Goal: Task Accomplishment & Management: Use online tool/utility

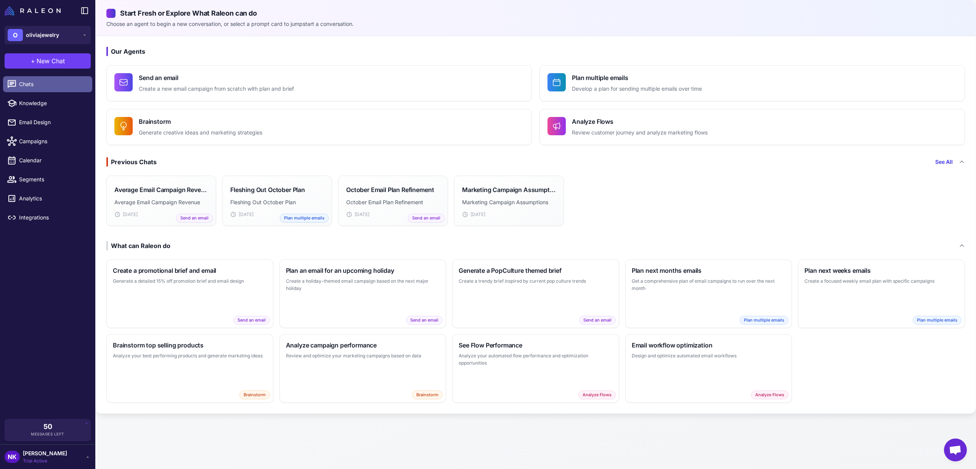
click at [30, 88] on span "Chats" at bounding box center [52, 84] width 67 height 8
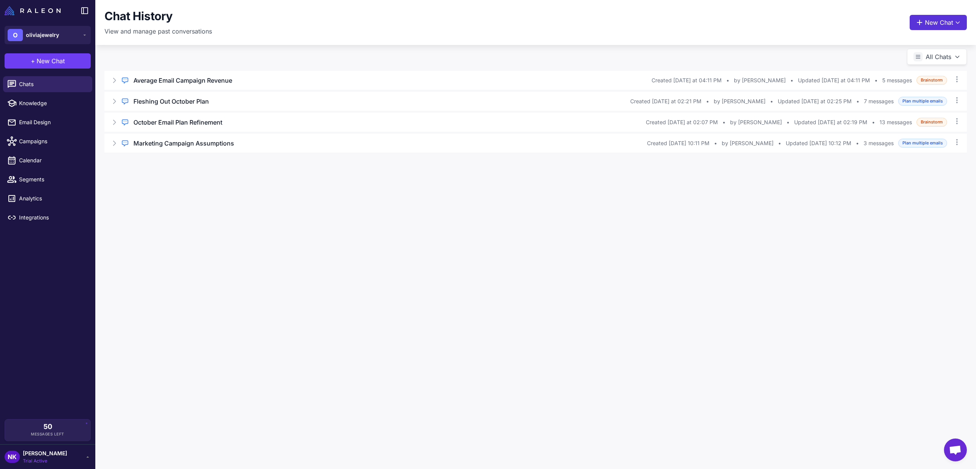
click at [928, 26] on button "New Chat" at bounding box center [938, 22] width 57 height 15
click at [891, 119] on span "Analyze Flows" at bounding box center [906, 121] width 37 height 8
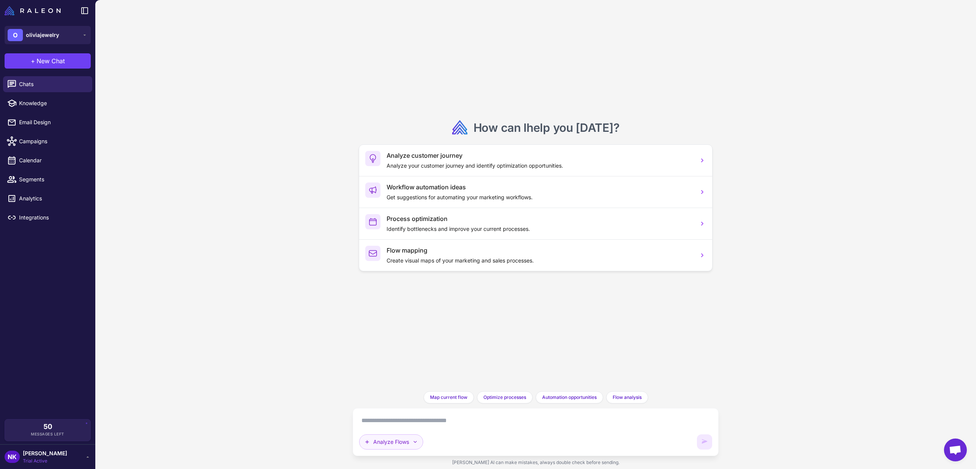
click at [374, 445] on button "Analyze Flows" at bounding box center [391, 442] width 64 height 15
click at [389, 406] on button "Brainstorm" at bounding box center [414, 406] width 109 height 14
click at [389, 419] on textarea at bounding box center [535, 421] width 353 height 12
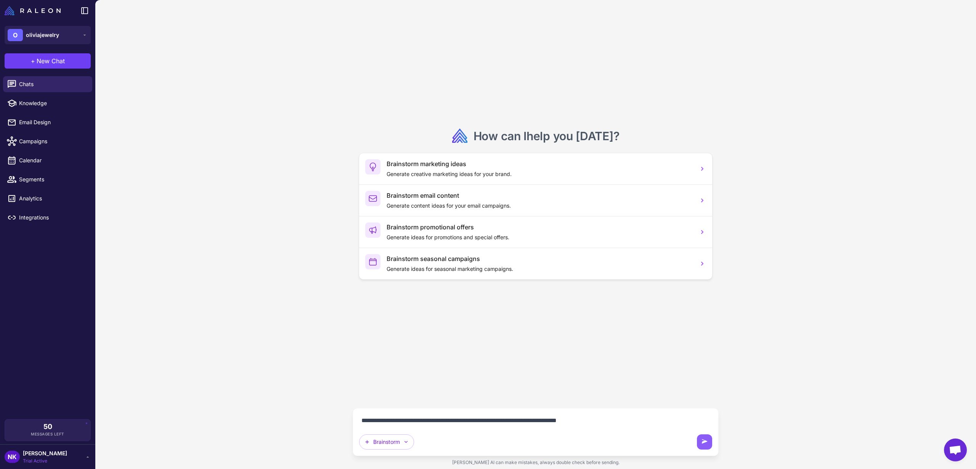
click at [434, 423] on textarea "**********" at bounding box center [535, 421] width 353 height 12
type textarea "**********"
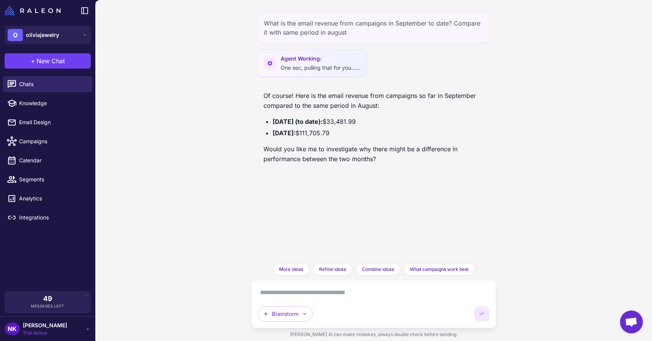
click at [307, 121] on strong "September 2025 (to date):" at bounding box center [298, 122] width 50 height 8
click at [183, 155] on div "What is the email revenue from campaigns in September to date? Compare it with …" at bounding box center [373, 170] width 557 height 341
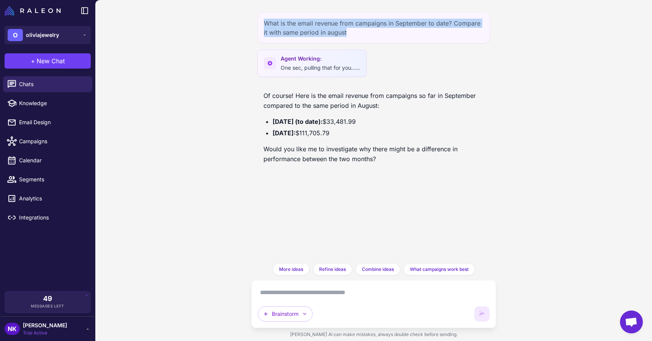
copy div "What is the email revenue from campaigns in September to date? Compare it with …"
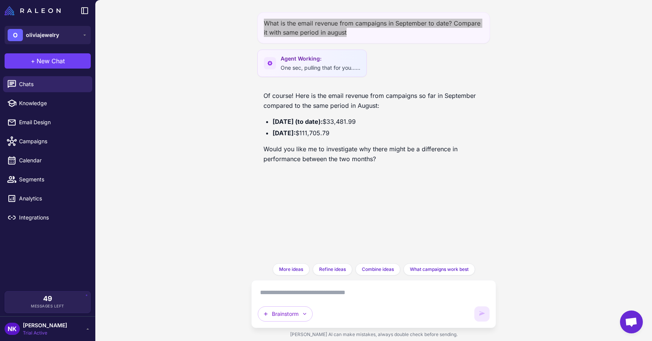
drag, startPoint x: 264, startPoint y: 22, endPoint x: 347, endPoint y: 32, distance: 83.4
click at [347, 32] on div "What is the email revenue from campaigns in September to date? Compare it with …" at bounding box center [373, 27] width 232 height 31
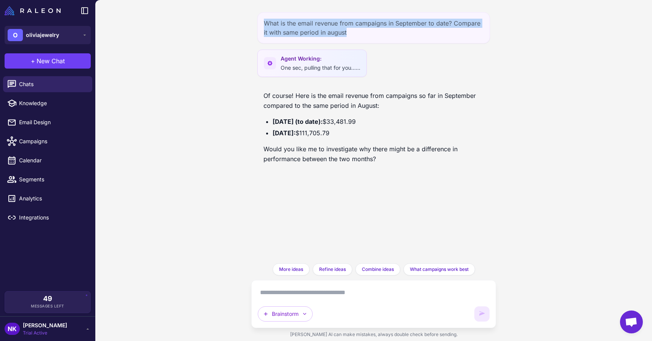
copy ul "September 2025 (to date): $33,481.99 August 2025: $111,705.79"
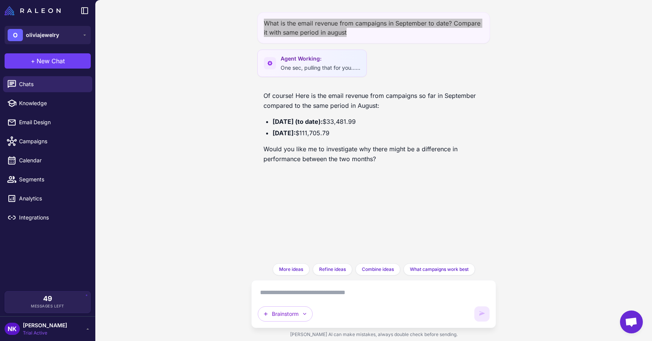
drag, startPoint x: 273, startPoint y: 120, endPoint x: 362, endPoint y: 128, distance: 89.6
click at [362, 128] on ul "September 2025 (to date): $33,481.99 August 2025: $111,705.79" at bounding box center [373, 127] width 220 height 21
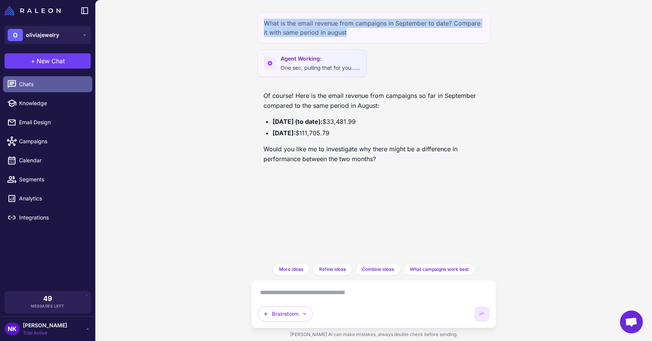
click at [43, 90] on link "Chats" at bounding box center [47, 84] width 89 height 16
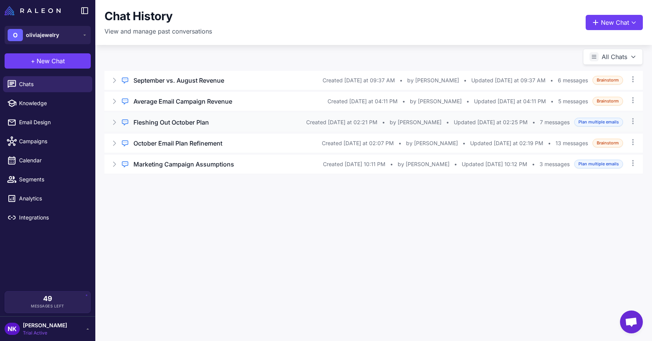
click at [115, 122] on icon at bounding box center [115, 122] width 2 height 5
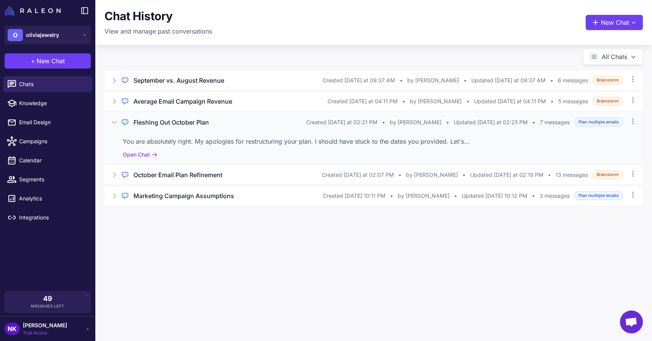
click at [138, 132] on div "You are absolutely right. My apologies for restructuring your plan. I should ha…" at bounding box center [373, 148] width 538 height 32
click at [139, 153] on button "Open Chat" at bounding box center [140, 155] width 35 height 8
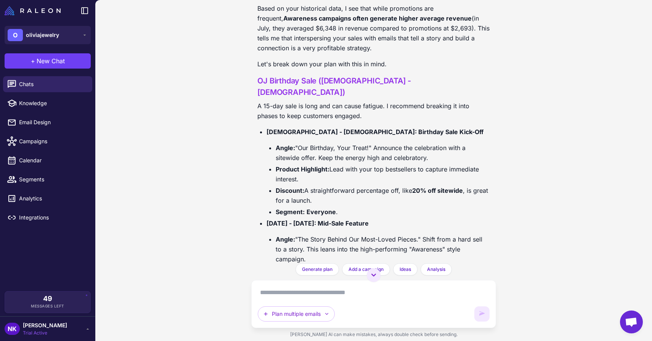
scroll to position [230, 0]
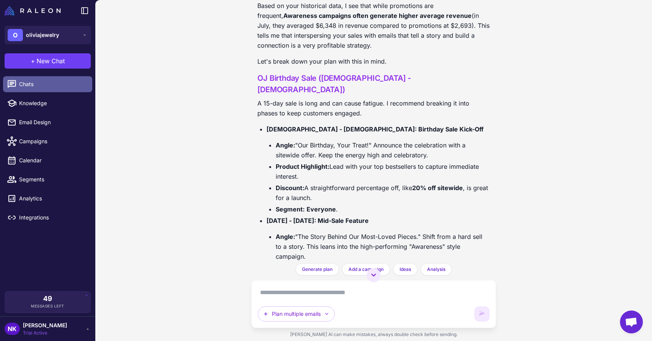
click at [59, 91] on link "Chats" at bounding box center [47, 84] width 89 height 16
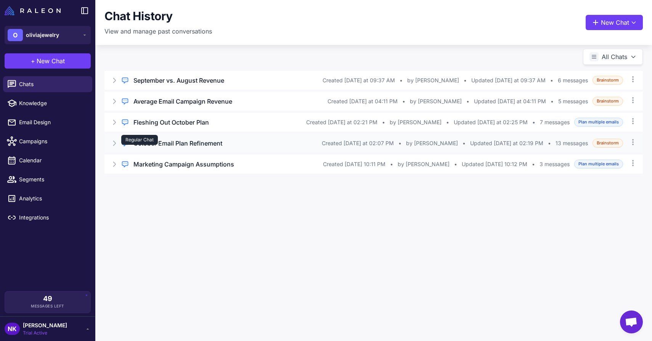
click at [156, 143] on div "Regular Chat" at bounding box center [139, 140] width 37 height 10
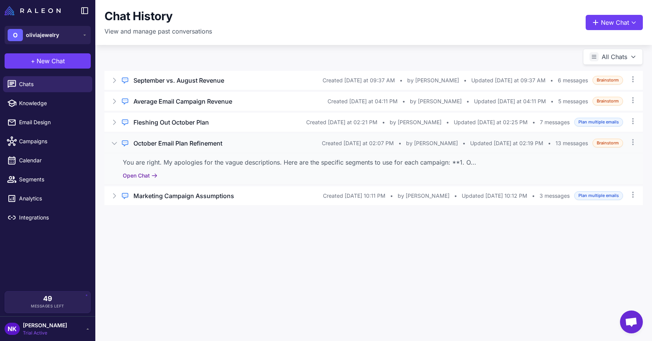
click at [147, 176] on button "Open Chat" at bounding box center [140, 176] width 35 height 8
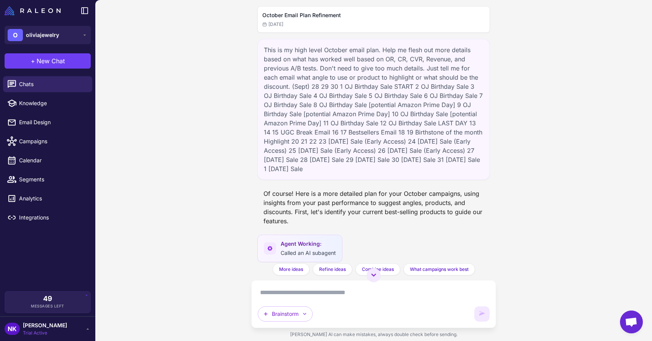
click at [434, 164] on div "This is my high level October email plan. Help me flesh out more details based …" at bounding box center [373, 109] width 232 height 141
click at [427, 165] on div "This is my high level October email plan. Help me flesh out more details based …" at bounding box center [373, 109] width 232 height 141
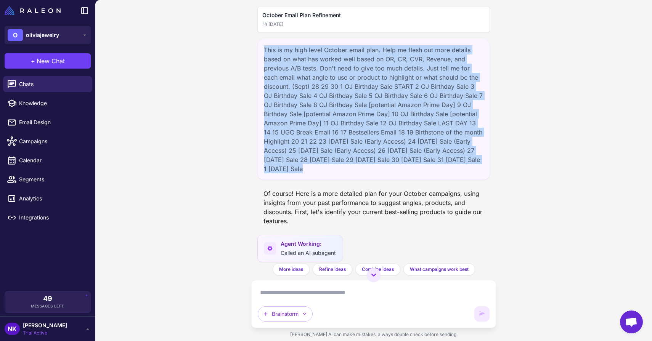
click at [427, 165] on div "This is my high level October email plan. Help me flesh out more details based …" at bounding box center [373, 109] width 232 height 141
click at [267, 125] on div "This is my high level October email plan. Help me flesh out more details based …" at bounding box center [373, 109] width 232 height 141
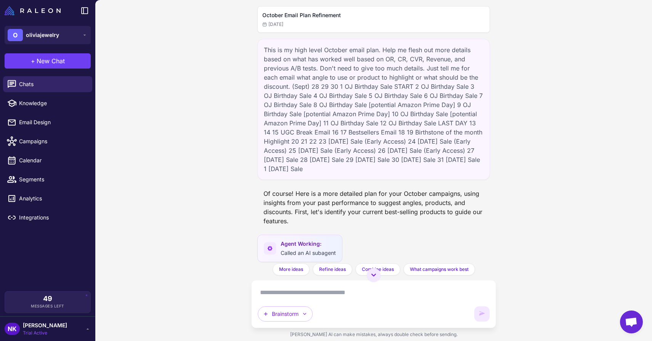
click at [285, 108] on div "This is my high level October email plan. Help me flesh out more details based …" at bounding box center [373, 109] width 232 height 141
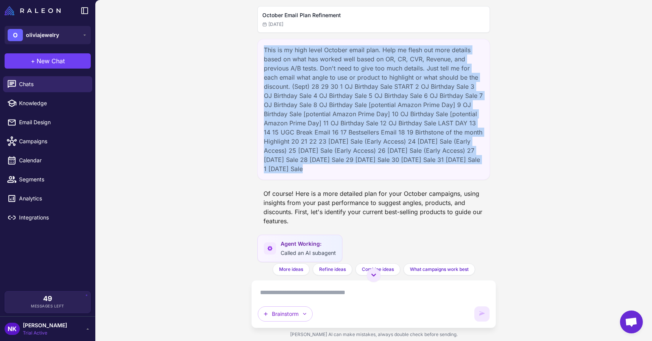
click at [285, 108] on div "This is my high level October email plan. Help me flesh out more details based …" at bounding box center [373, 109] width 232 height 141
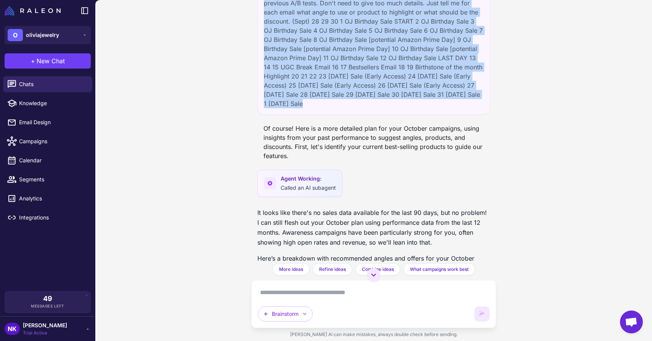
scroll to position [74, 0]
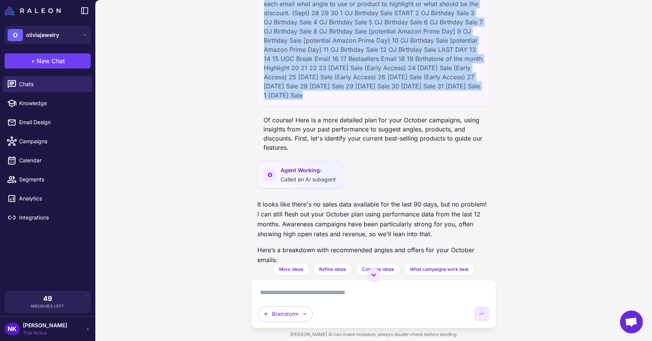
click at [301, 127] on div "Of course! Here is a more detailed plan for your October campaigns, using insig…" at bounding box center [373, 133] width 232 height 43
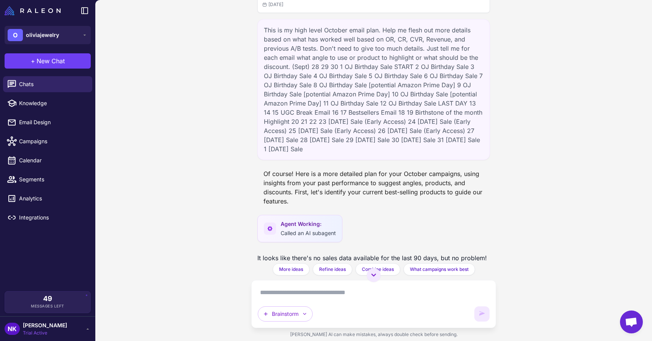
scroll to position [0, 0]
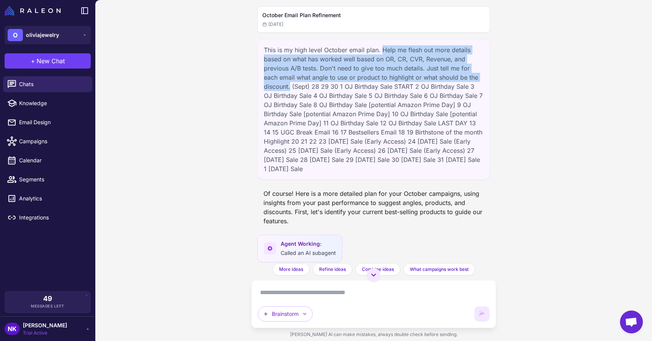
copy div "Help me flesh out more details based on what has worked well based on OR, CR, C…"
drag, startPoint x: 382, startPoint y: 48, endPoint x: 291, endPoint y: 88, distance: 98.7
click at [291, 88] on div "This is my high level October email plan. Help me flesh out more details based …" at bounding box center [373, 109] width 232 height 141
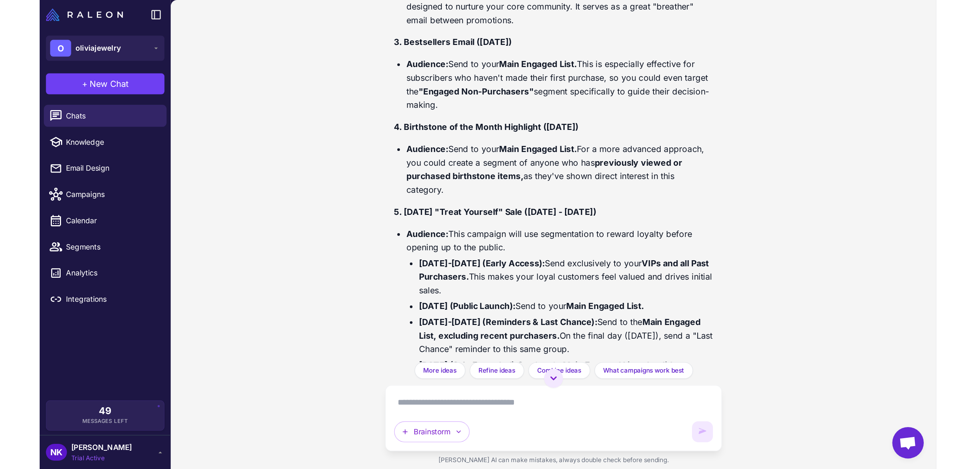
scroll to position [1533, 0]
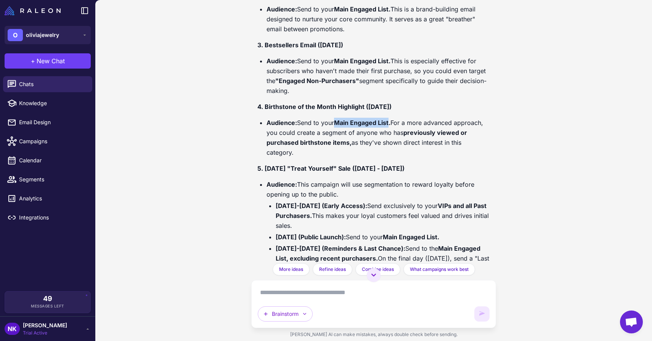
copy strong "Main Engaged List"
drag, startPoint x: 338, startPoint y: 101, endPoint x: 391, endPoint y: 100, distance: 53.0
click at [390, 119] on strong "Main Engaged List." at bounding box center [362, 123] width 56 height 8
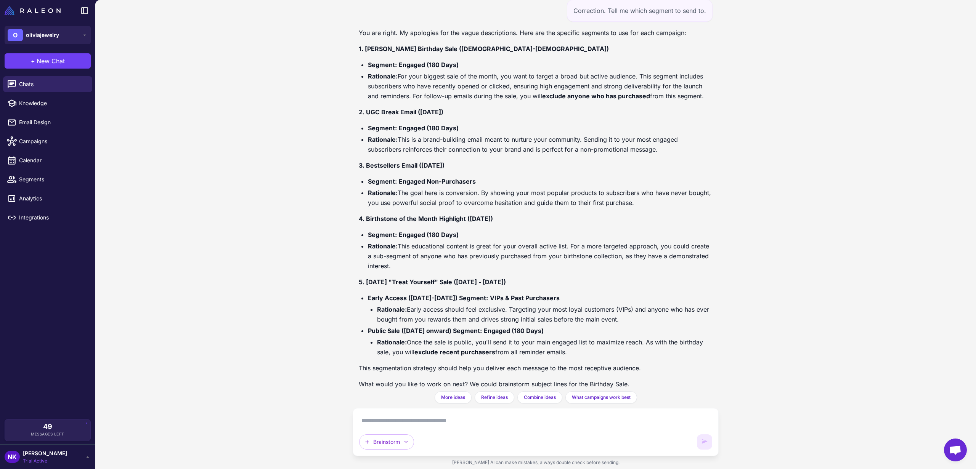
scroll to position [1455, 0]
